Goal: Find contact information: Find contact information

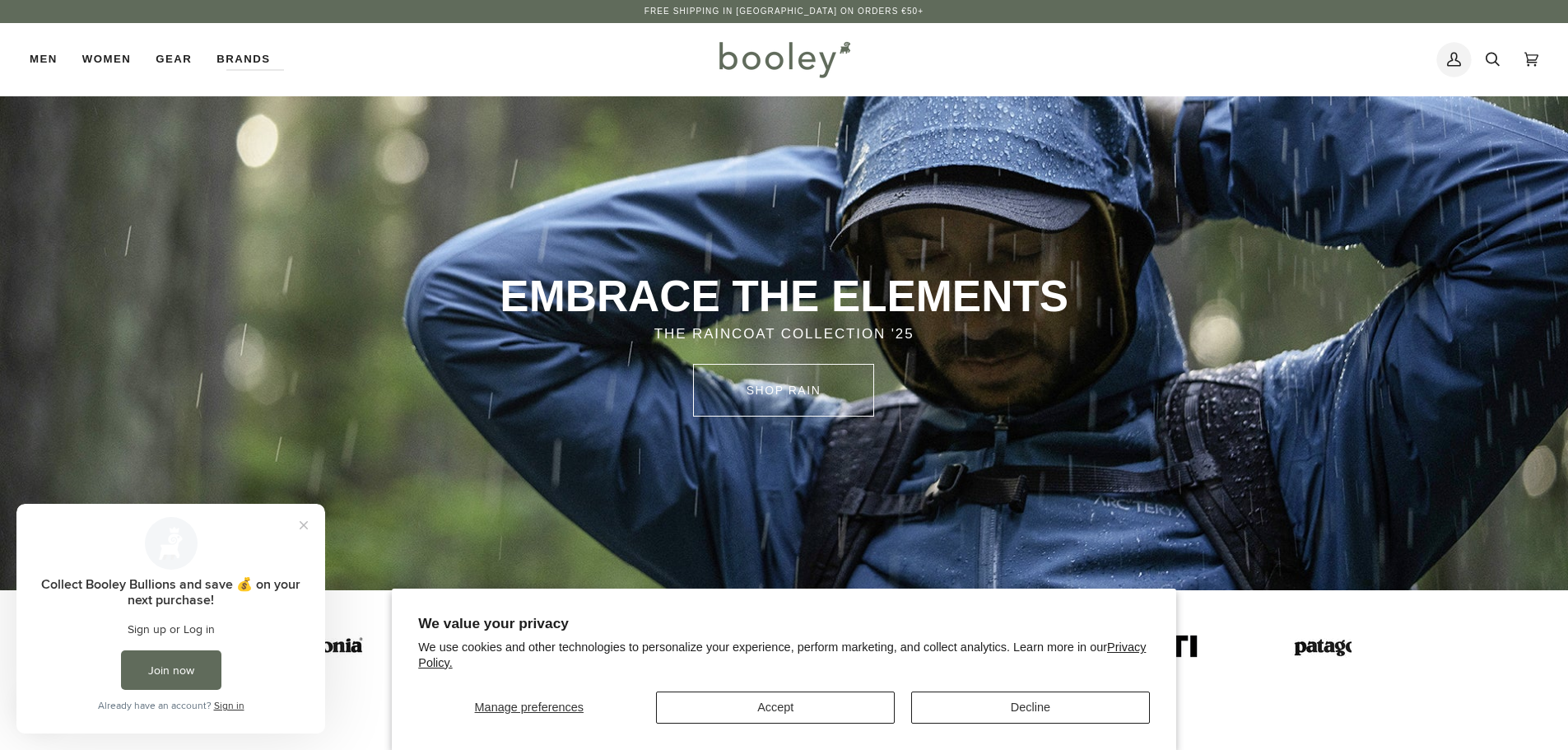
click at [1450, 54] on icon at bounding box center [1454, 60] width 14 height 25
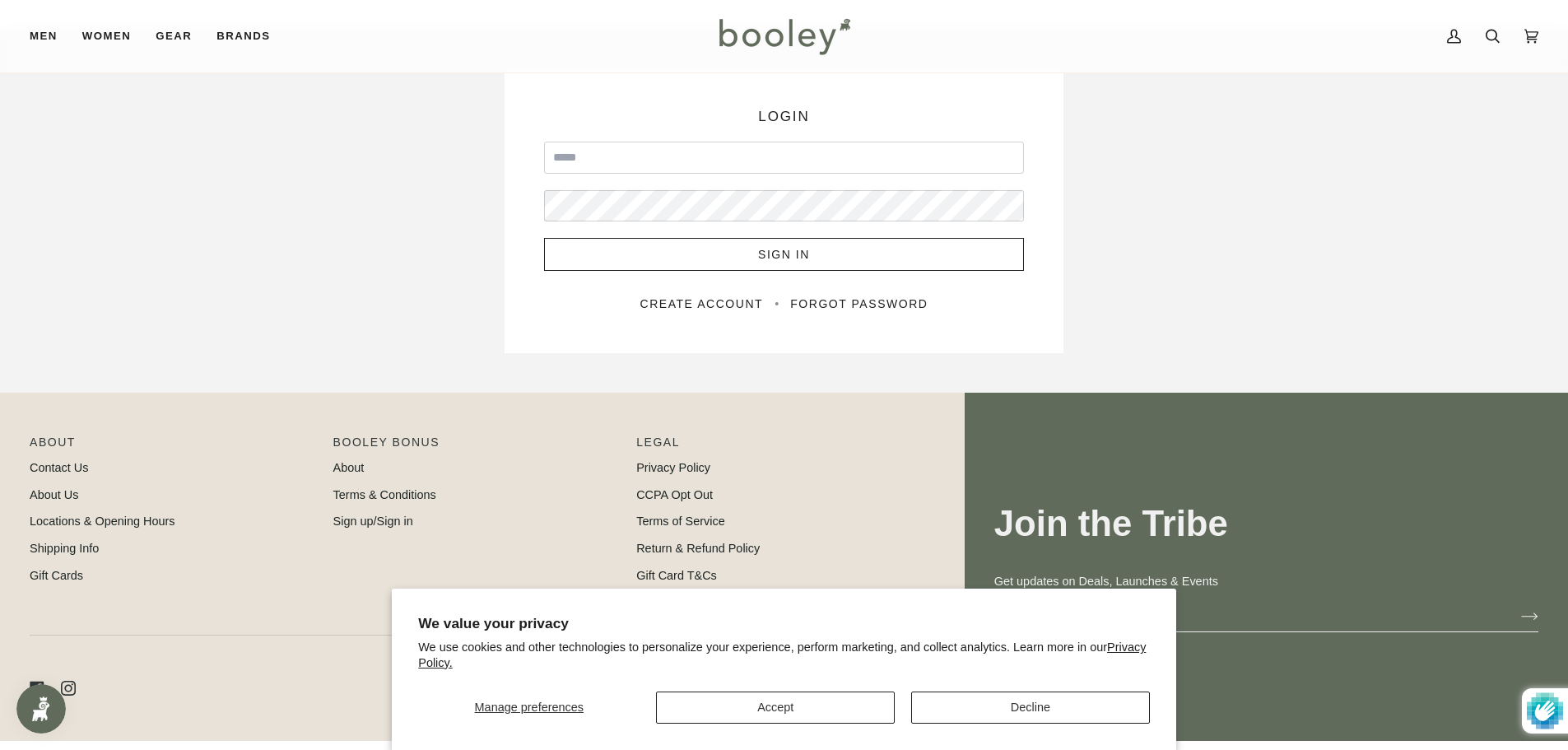
scroll to position [144, 0]
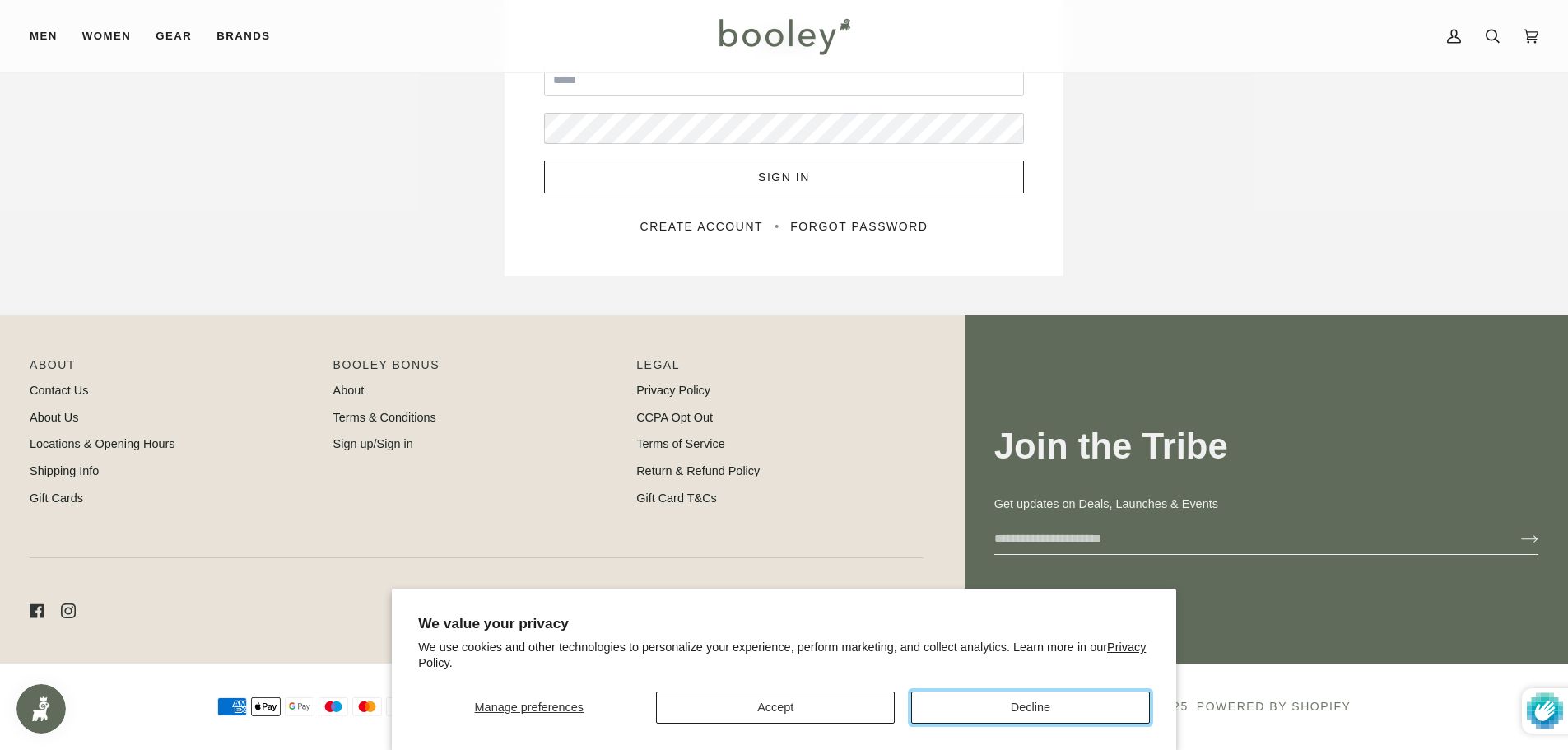
click at [990, 705] on button "Decline" at bounding box center [1030, 707] width 239 height 32
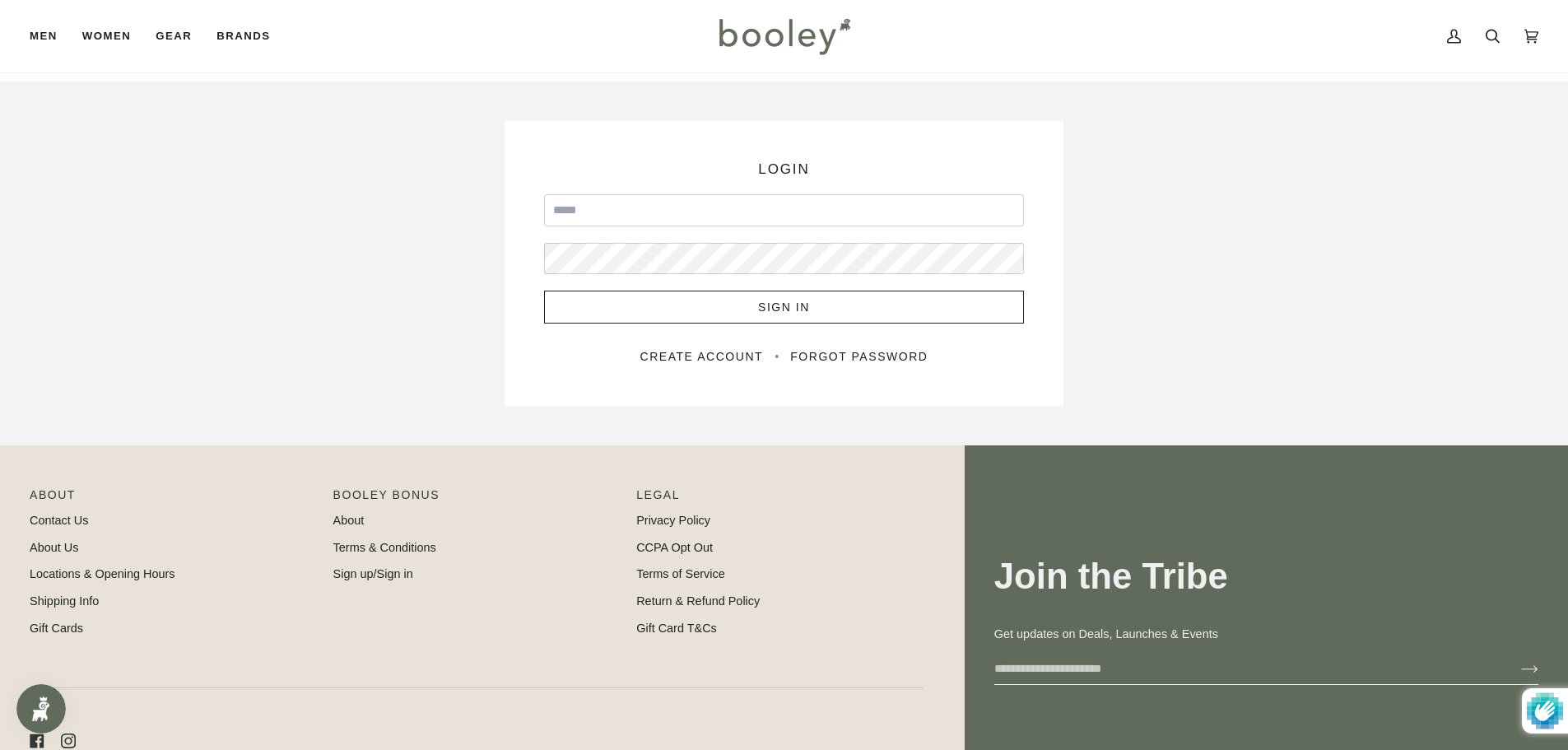
scroll to position [0, 0]
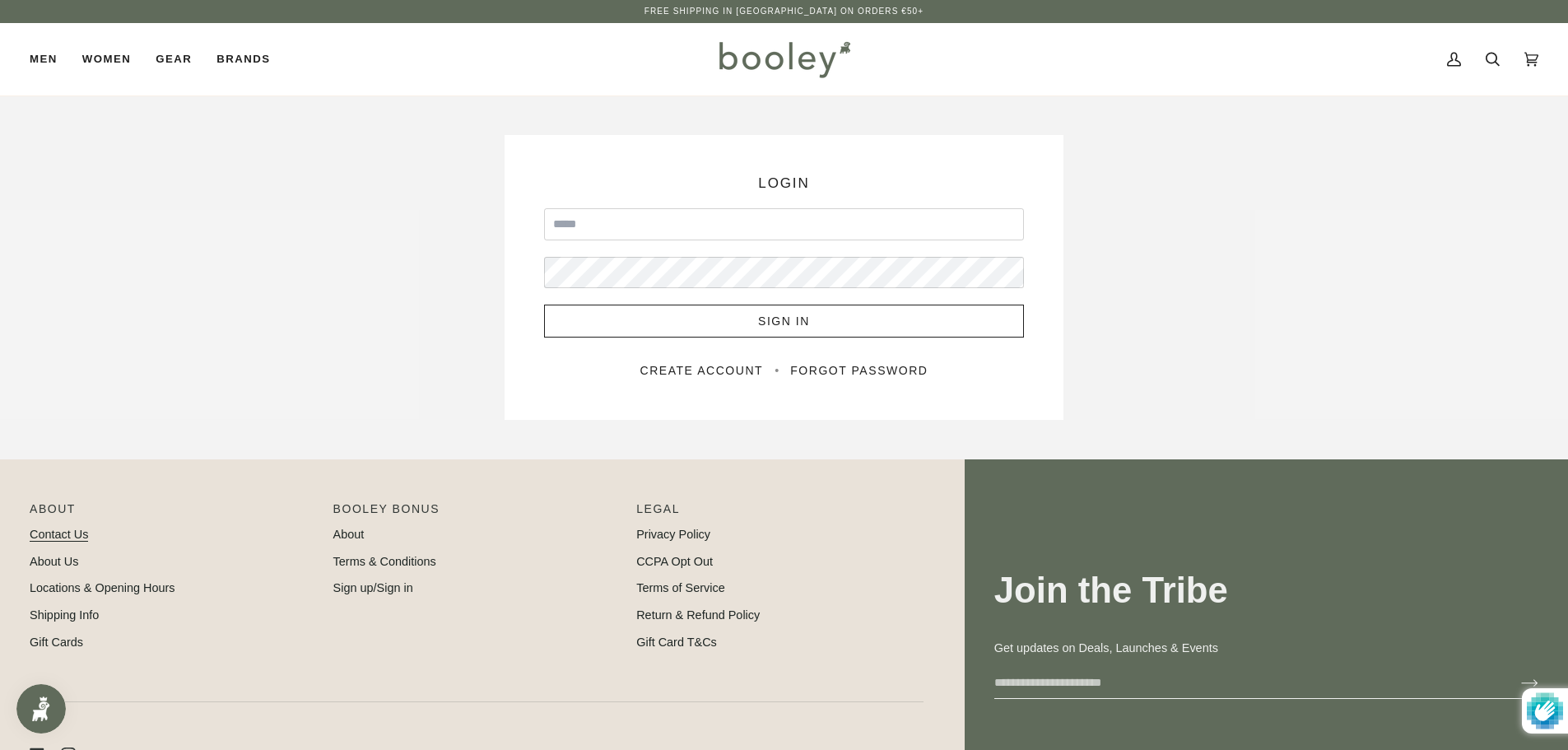
click at [47, 534] on link "Contact Us" at bounding box center [59, 534] width 59 height 13
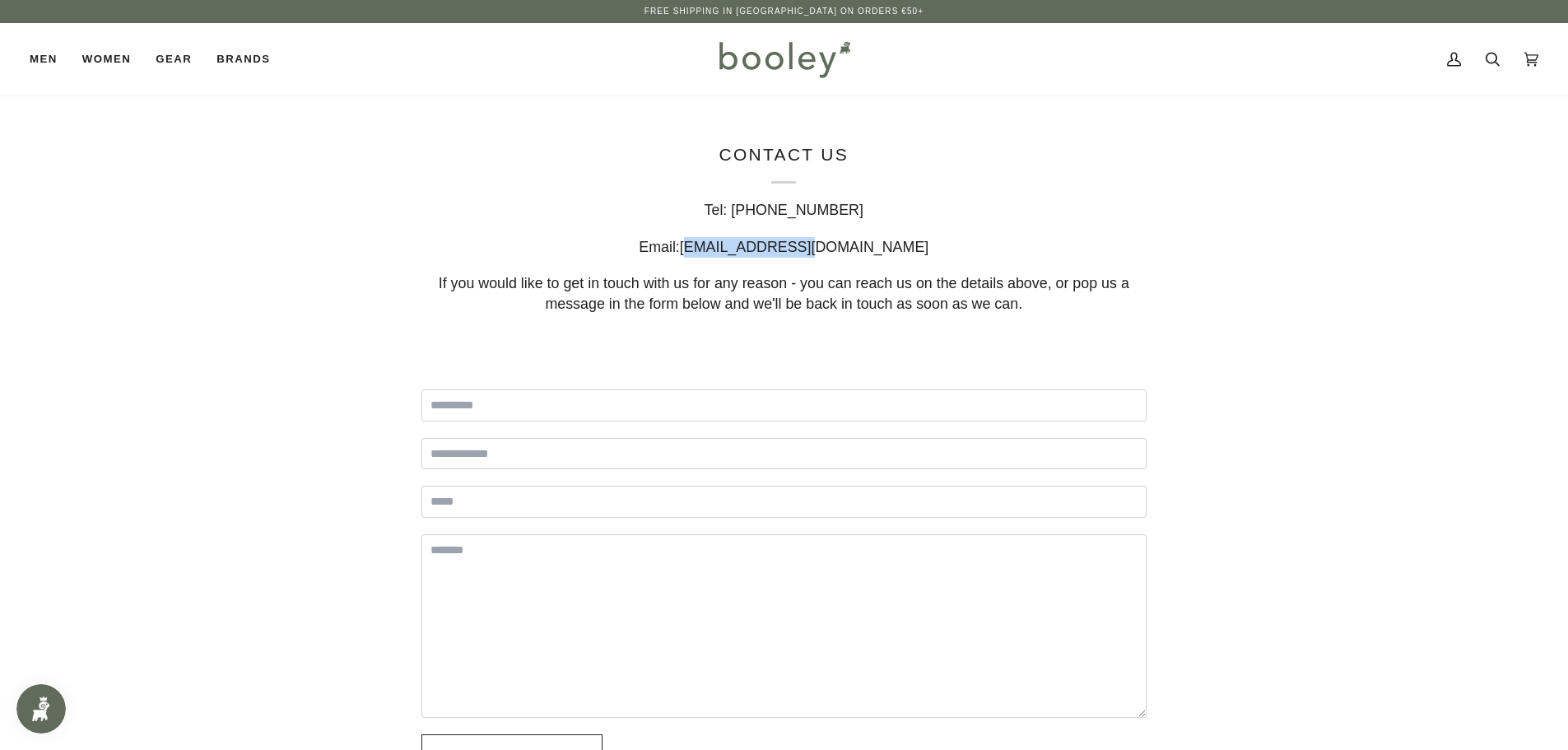
drag, startPoint x: 870, startPoint y: 247, endPoint x: 754, endPoint y: 247, distance: 116.0
click at [754, 247] on div "Email: [EMAIL_ADDRESS][DOMAIN_NAME]" at bounding box center [784, 247] width 725 height 21
copy span "hello@booley.ie"
